Goal: Communication & Community: Connect with others

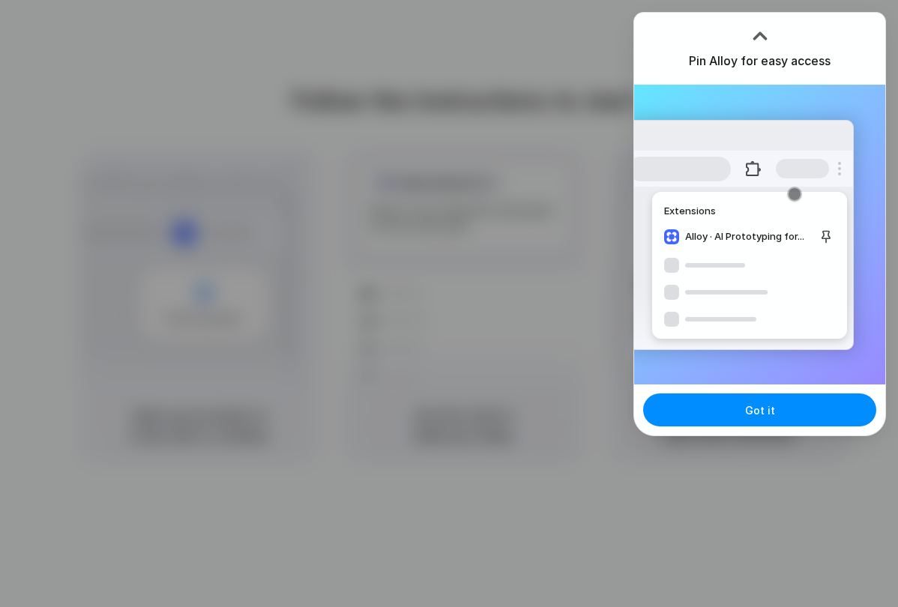
click at [671, 37] on div "Pin Alloy for easy access" at bounding box center [759, 49] width 251 height 72
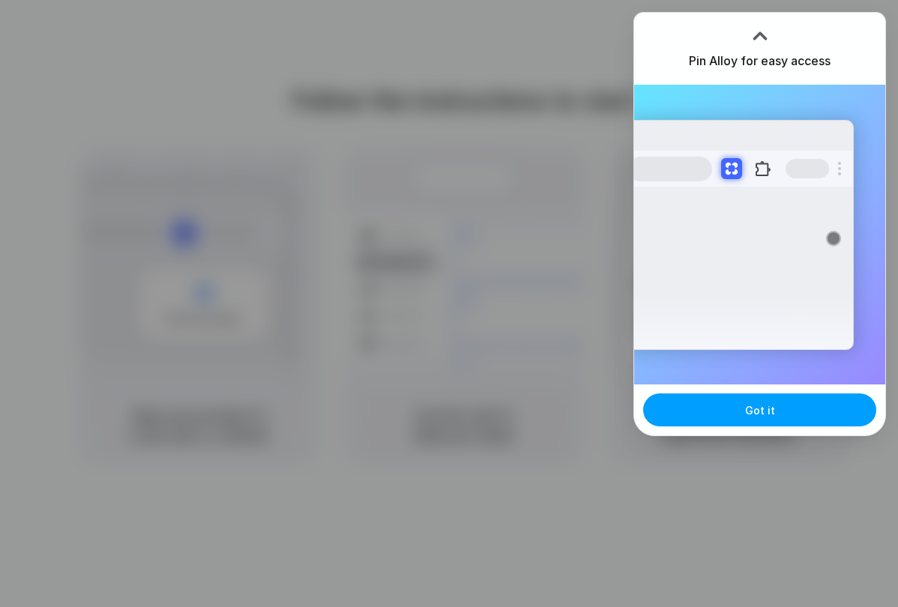
click at [794, 413] on button "Got it" at bounding box center [759, 409] width 233 height 33
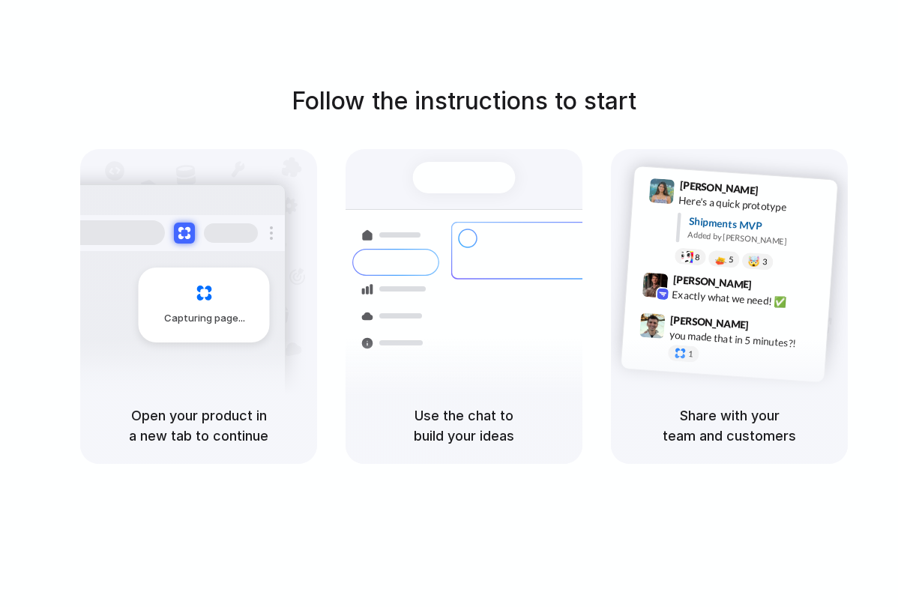
click at [525, 331] on div "Priority • 2-day • Dispatched" at bounding box center [565, 337] width 162 height 13
click at [484, 397] on div "Use the chat to build your ideas" at bounding box center [463, 425] width 237 height 76
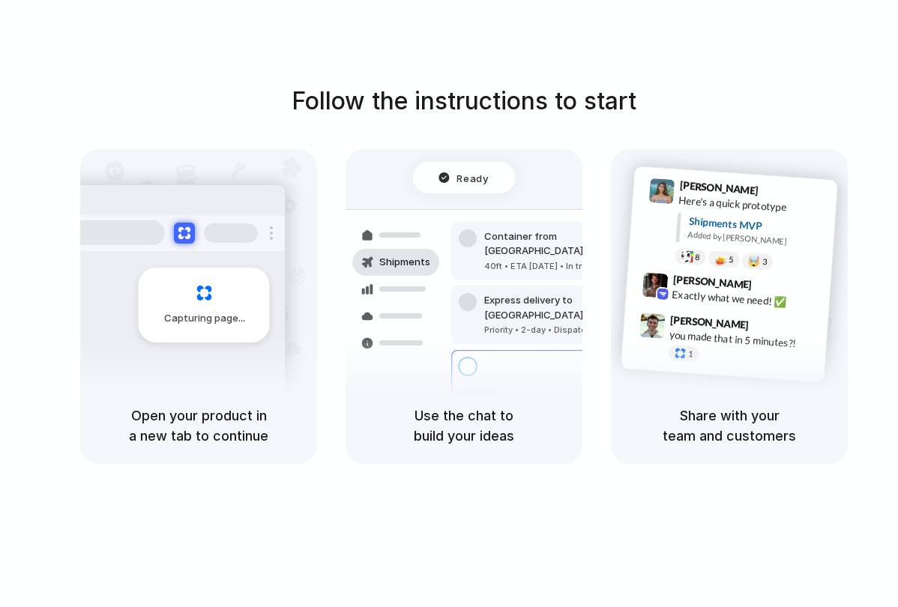
click at [511, 357] on div "Bulk order processing" at bounding box center [553, 364] width 139 height 15
click at [182, 344] on div "Capturing page" at bounding box center [172, 299] width 226 height 230
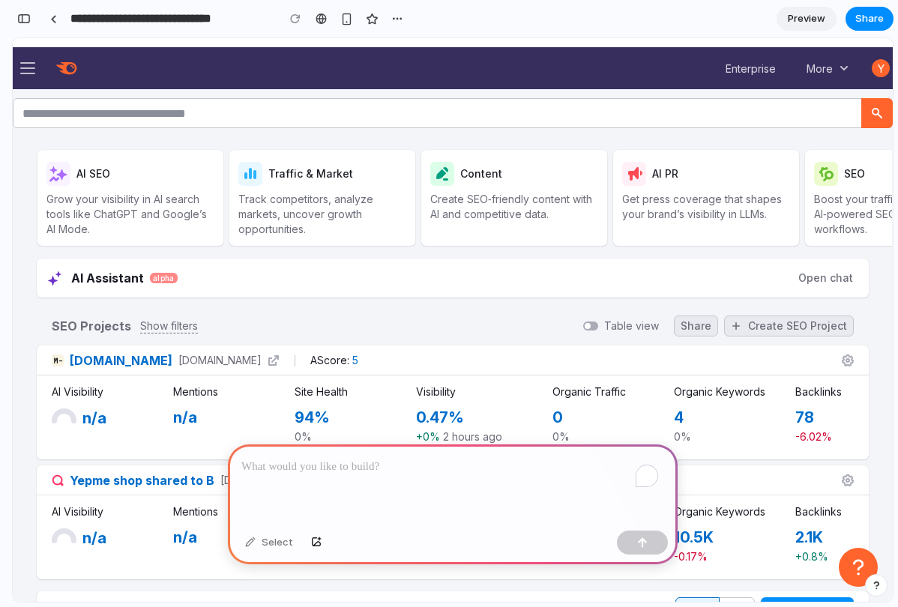
click at [434, 466] on p "To enrich screen reader interactions, please activate Accessibility in Grammarl…" at bounding box center [452, 467] width 423 height 18
click at [259, 541] on div "Select" at bounding box center [269, 543] width 63 height 24
click at [247, 540] on div "Select" at bounding box center [269, 543] width 63 height 24
click at [351, 525] on div "Select" at bounding box center [453, 545] width 450 height 40
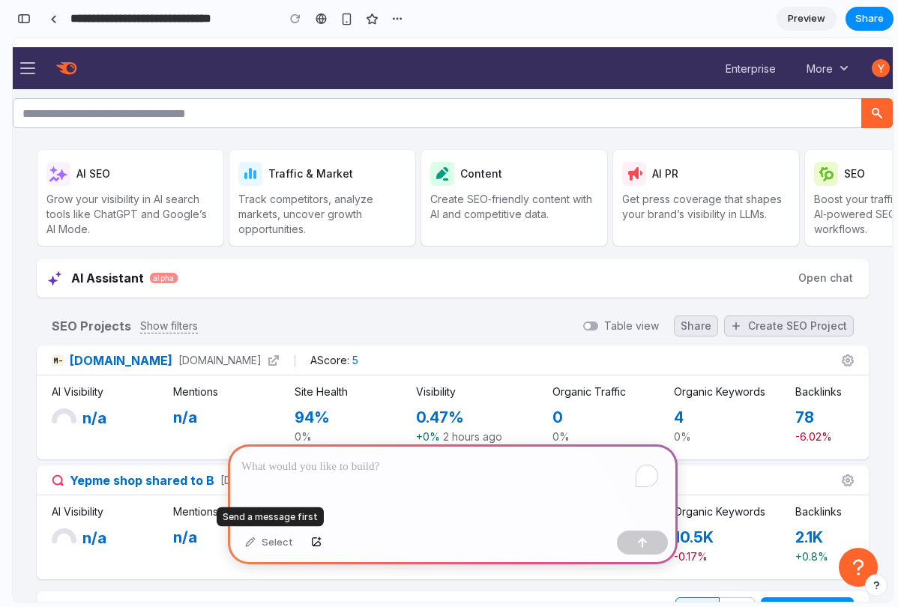
click at [278, 547] on div "Select" at bounding box center [269, 543] width 63 height 24
click at [291, 468] on p "To enrich screen reader interactions, please activate Accessibility in Grammarl…" at bounding box center [452, 467] width 423 height 18
click at [259, 540] on div "Select" at bounding box center [269, 543] width 63 height 24
click at [250, 539] on div "Select" at bounding box center [269, 543] width 63 height 24
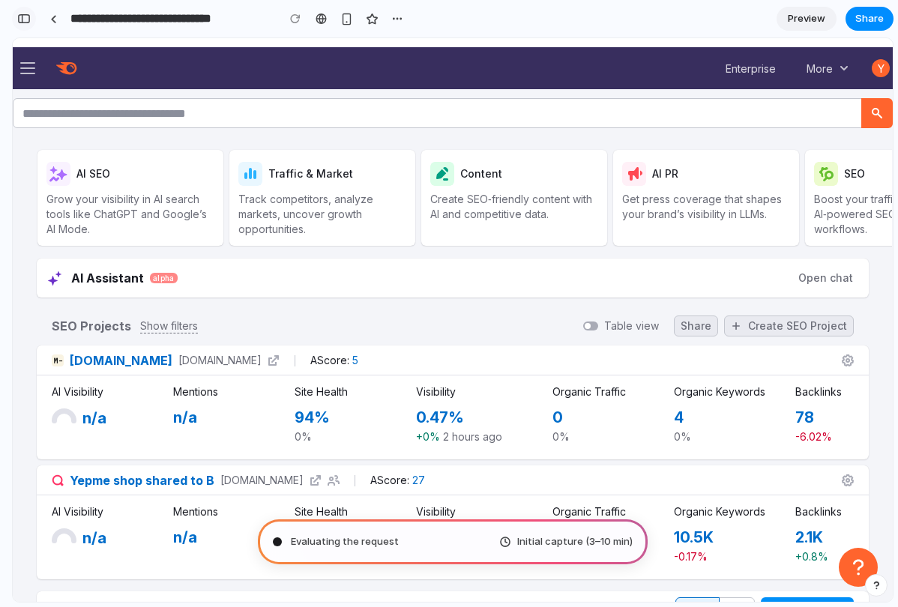
click at [28, 19] on div "button" at bounding box center [23, 18] width 13 height 10
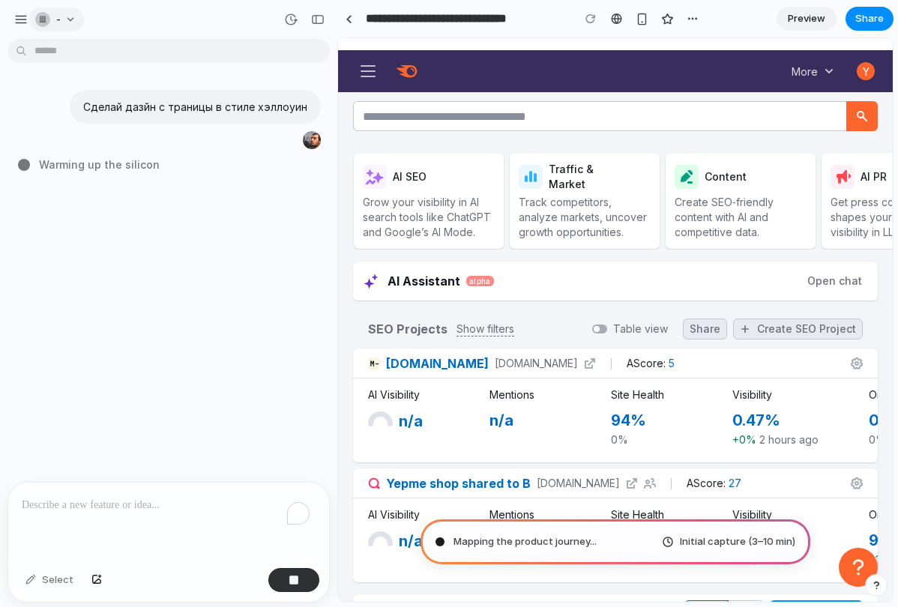
click at [78, 17] on button "-" at bounding box center [56, 19] width 55 height 24
click at [73, 19] on div "Settings Invite members Change theme Sign out" at bounding box center [449, 303] width 898 height 607
click at [853, 56] on button "y" at bounding box center [865, 71] width 24 height 30
click at [816, 58] on button "More" at bounding box center [812, 71] width 61 height 29
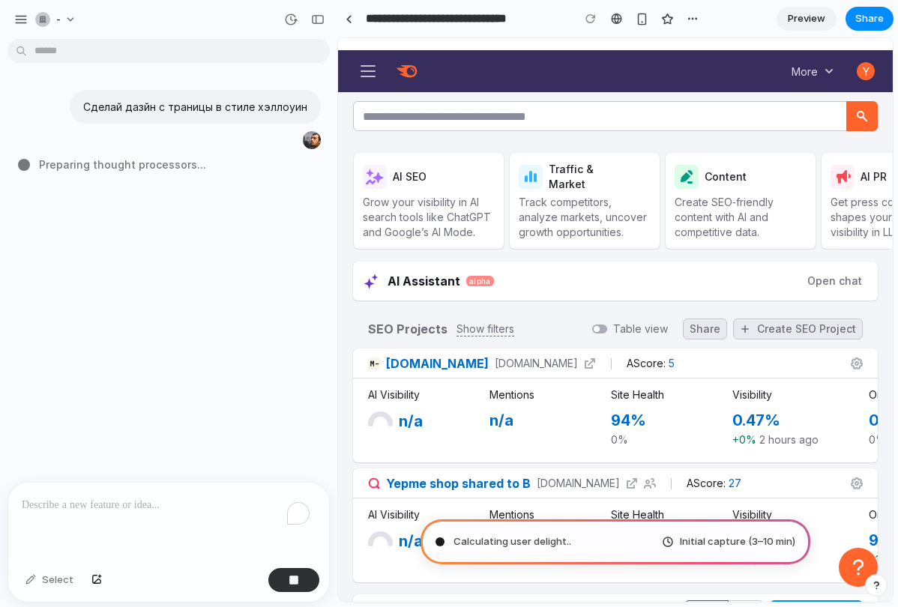
click at [821, 16] on span "Preview" at bounding box center [806, 18] width 37 height 15
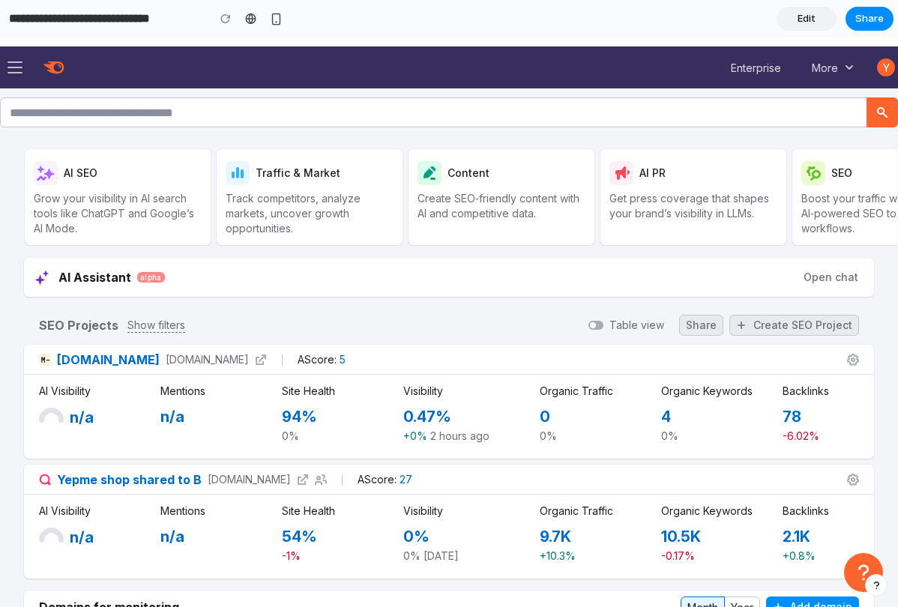
click at [875, 58] on button "y" at bounding box center [886, 67] width 24 height 30
click at [812, 16] on span "Edit" at bounding box center [806, 18] width 18 height 15
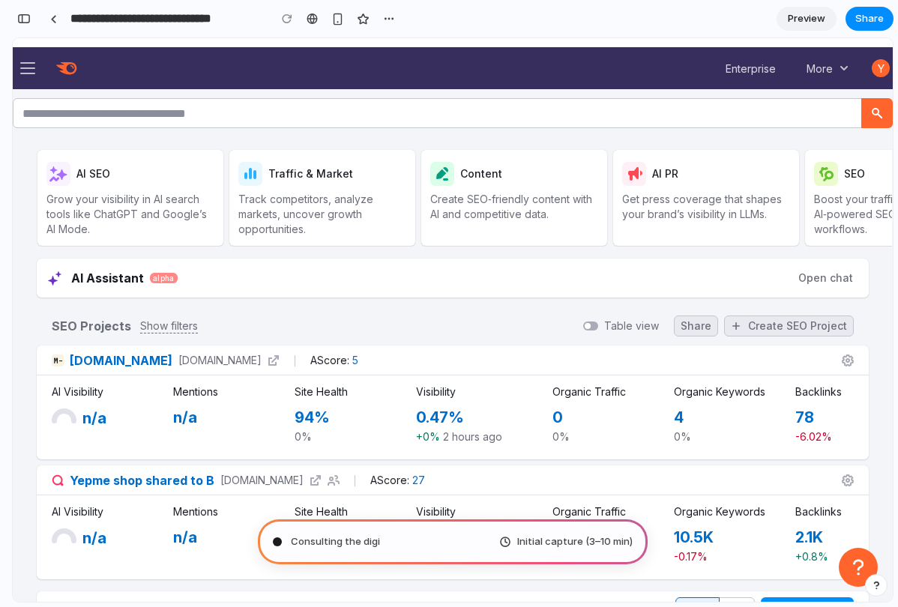
click at [812, 16] on span "Preview" at bounding box center [806, 18] width 37 height 15
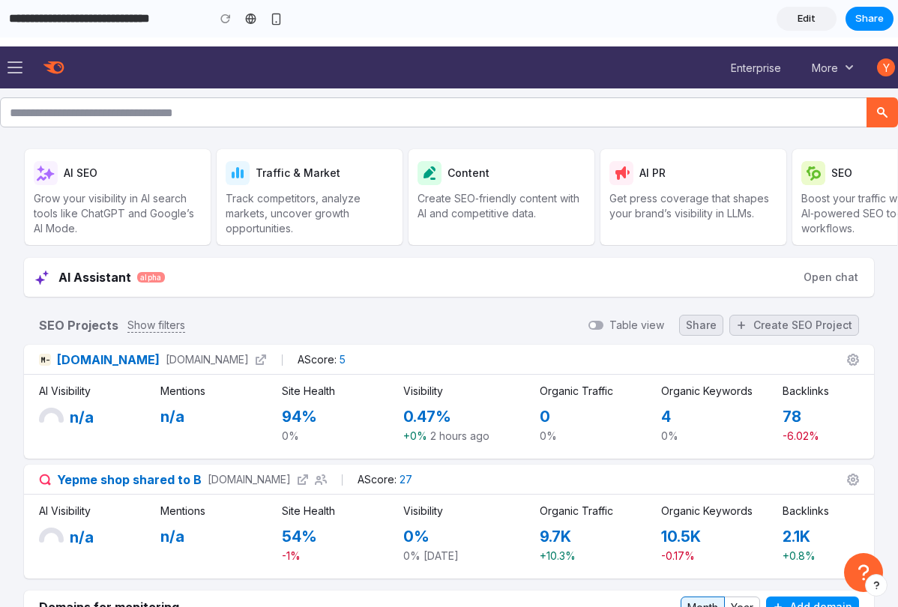
click at [812, 16] on span "Edit" at bounding box center [806, 18] width 18 height 15
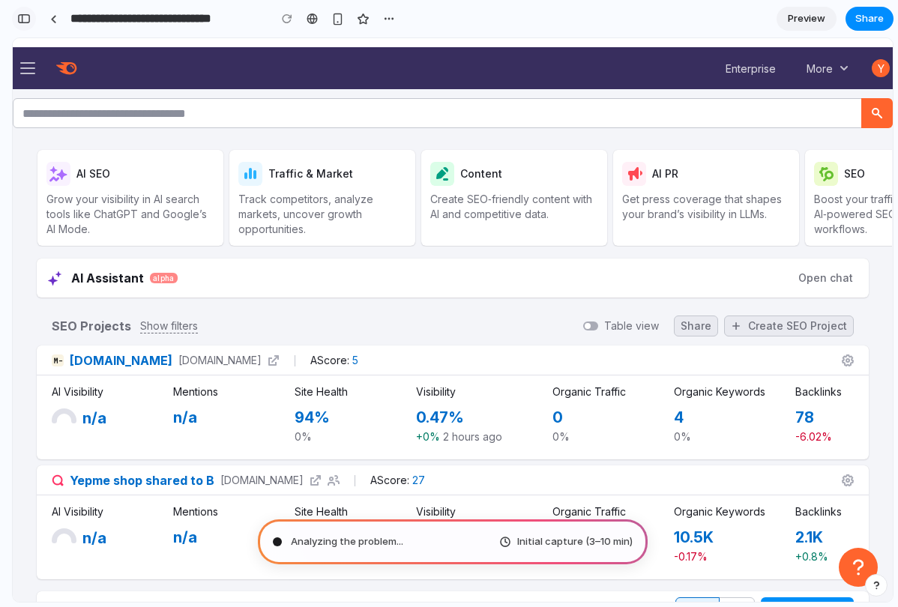
click at [27, 14] on div "button" at bounding box center [23, 18] width 13 height 10
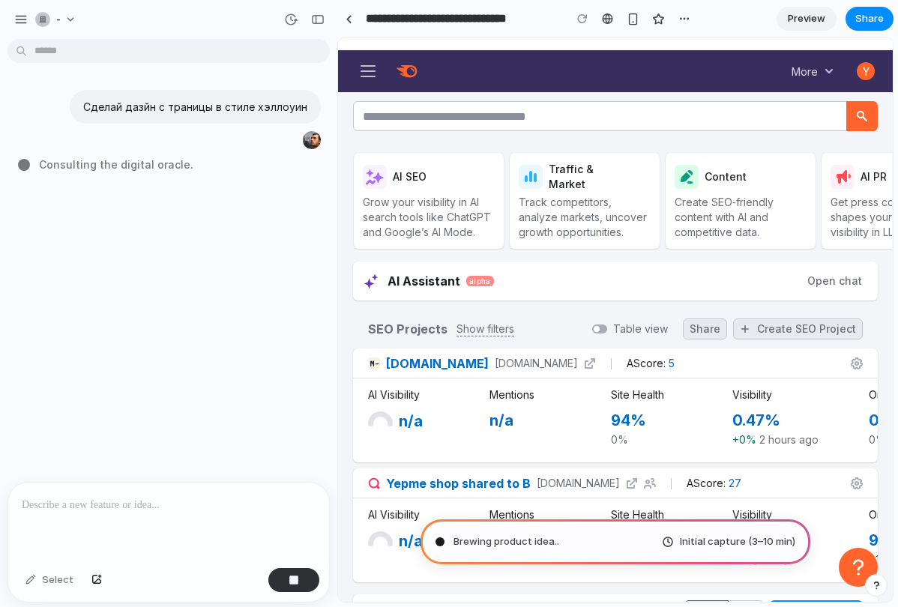
type input "**********"
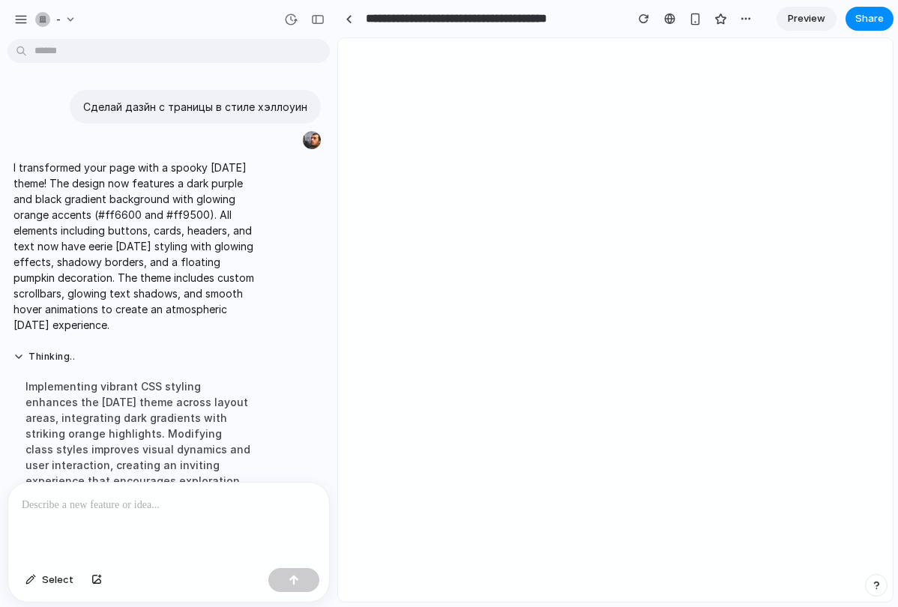
scroll to position [69, 0]
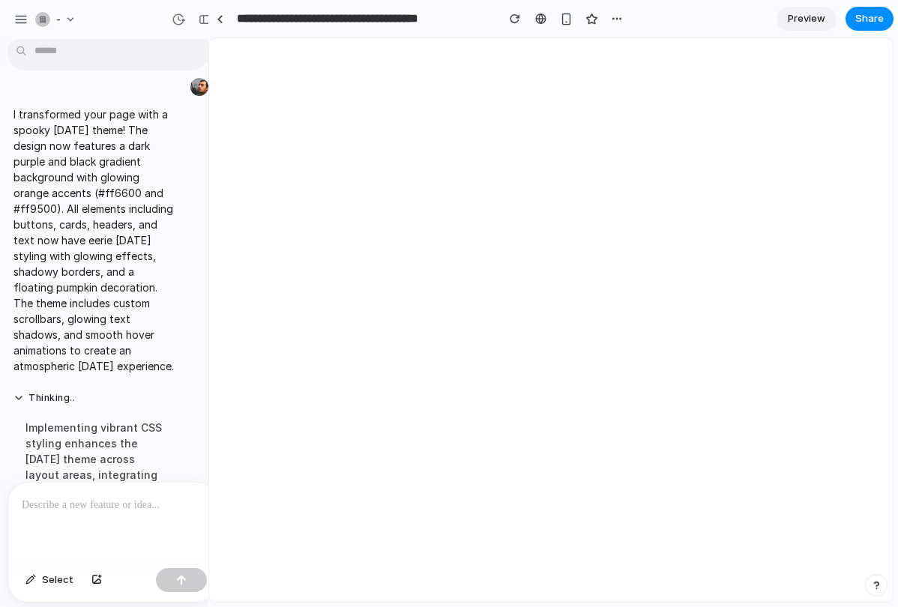
drag, startPoint x: 333, startPoint y: 118, endPoint x: 208, endPoint y: 132, distance: 125.9
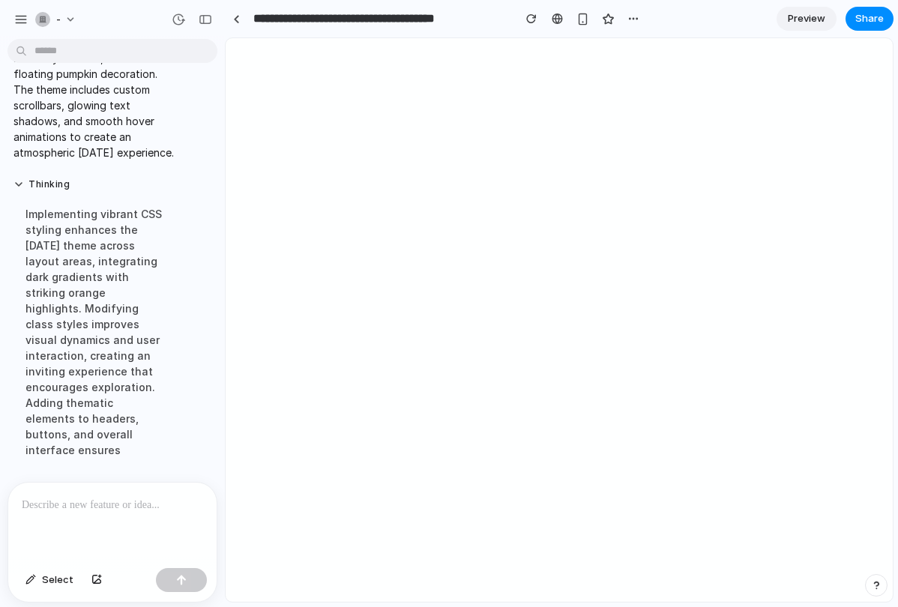
scroll to position [0, 0]
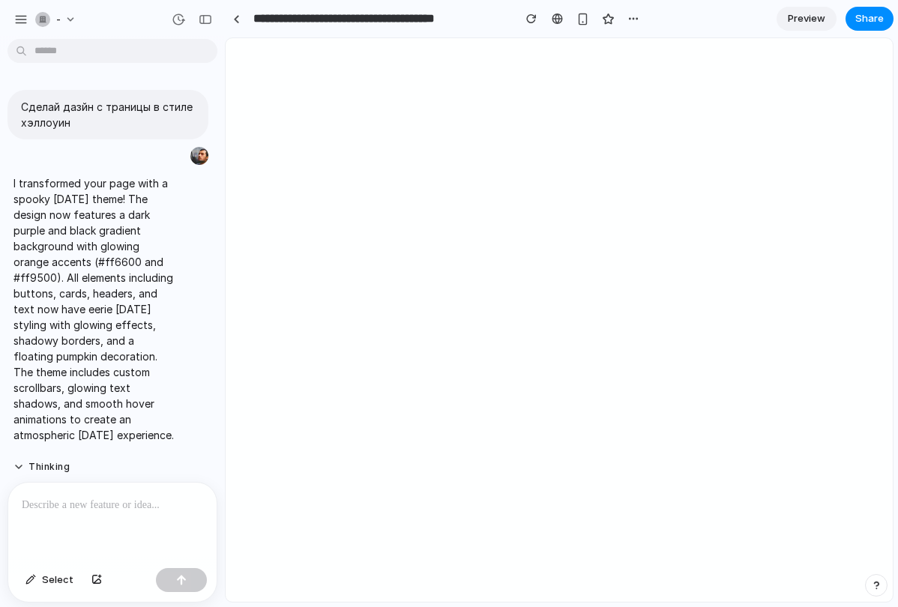
click at [815, 20] on span "Preview" at bounding box center [806, 18] width 37 height 15
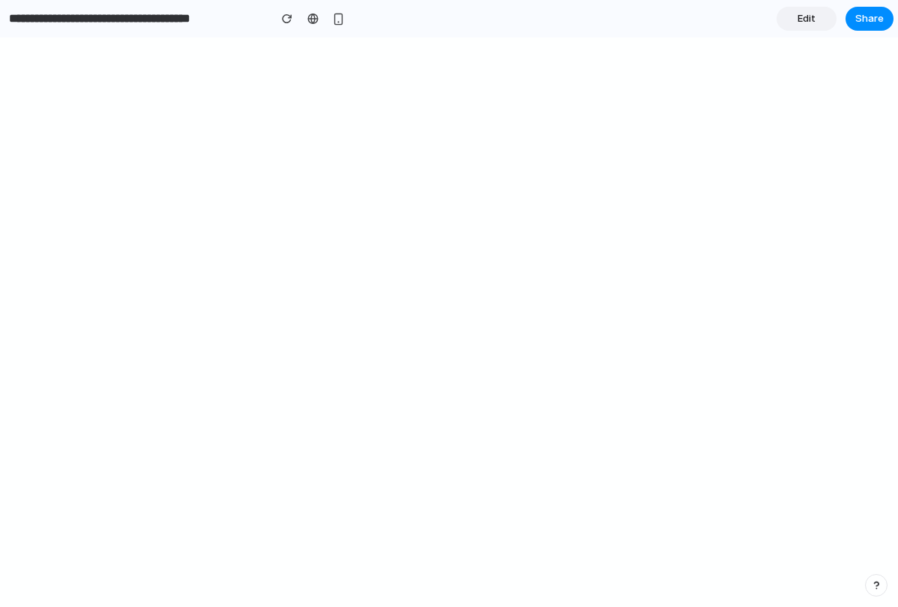
click at [800, 13] on span "Edit" at bounding box center [806, 18] width 18 height 15
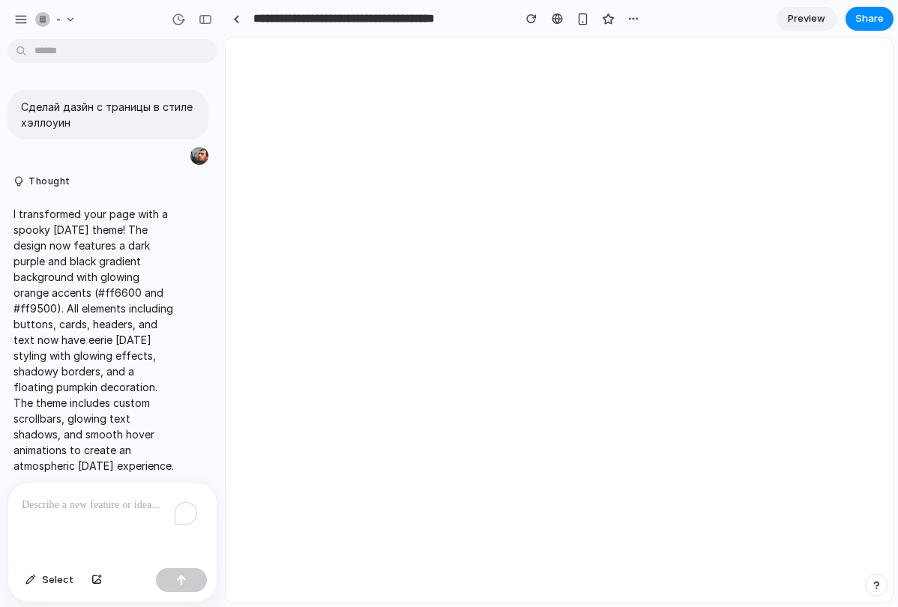
scroll to position [45, 0]
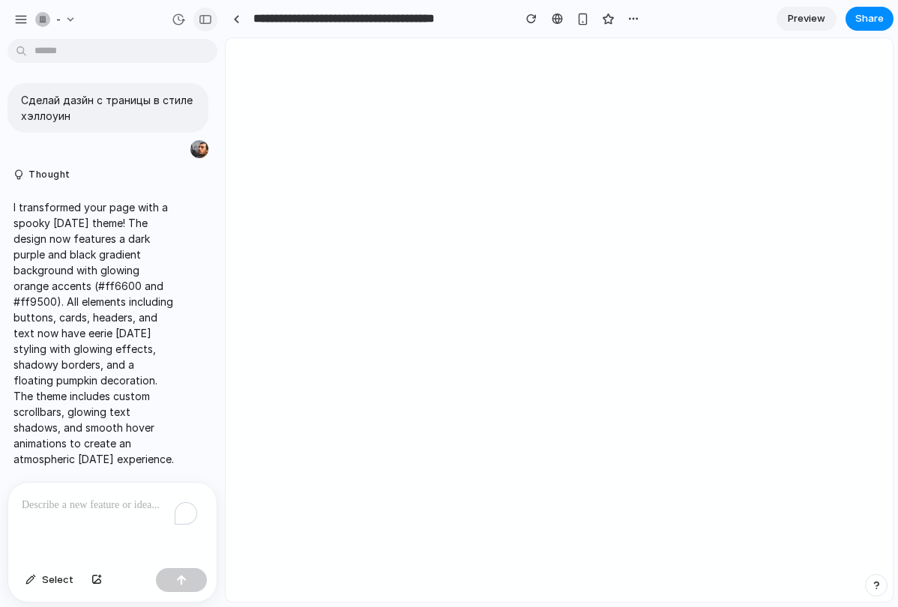
click at [210, 16] on div "button" at bounding box center [205, 19] width 13 height 10
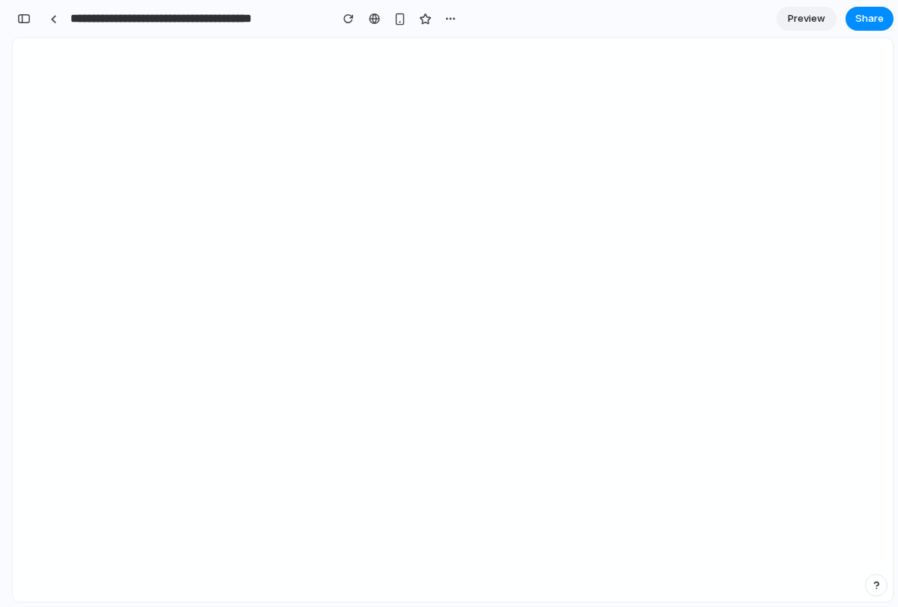
scroll to position [202, 0]
click at [25, 21] on div "button" at bounding box center [23, 18] width 13 height 10
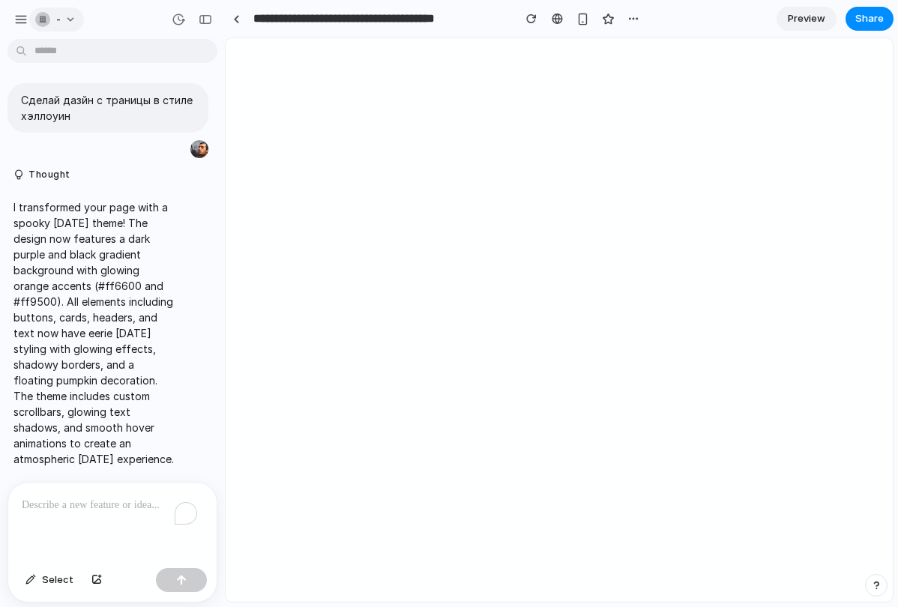
click at [71, 16] on button "-" at bounding box center [56, 19] width 55 height 24
click at [67, 80] on span "Invite members" at bounding box center [92, 77] width 72 height 15
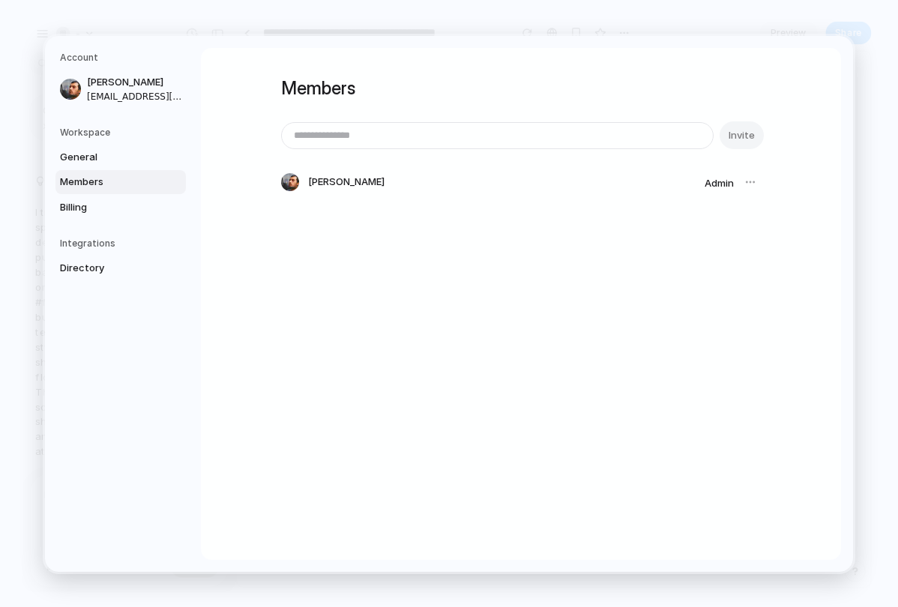
click at [323, 129] on input "email" at bounding box center [497, 134] width 431 height 25
type input "*"
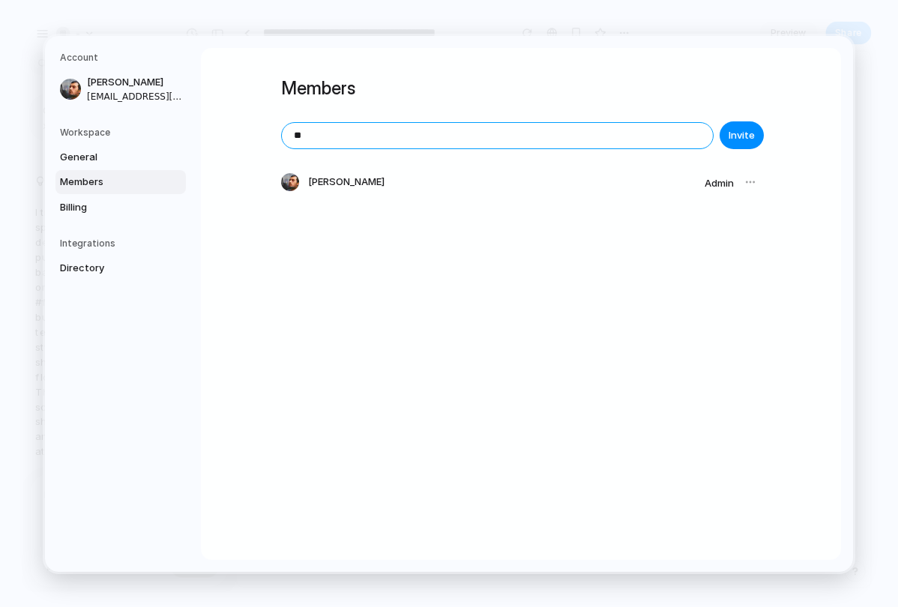
type input "*"
type input "**********"
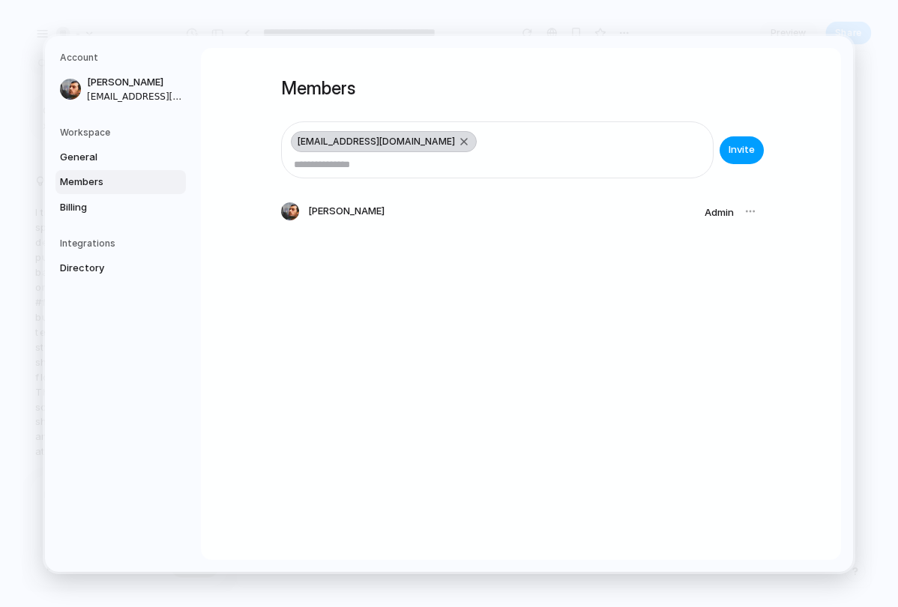
click at [735, 151] on span "Invite" at bounding box center [741, 149] width 26 height 15
